Goal: Task Accomplishment & Management: Complete application form

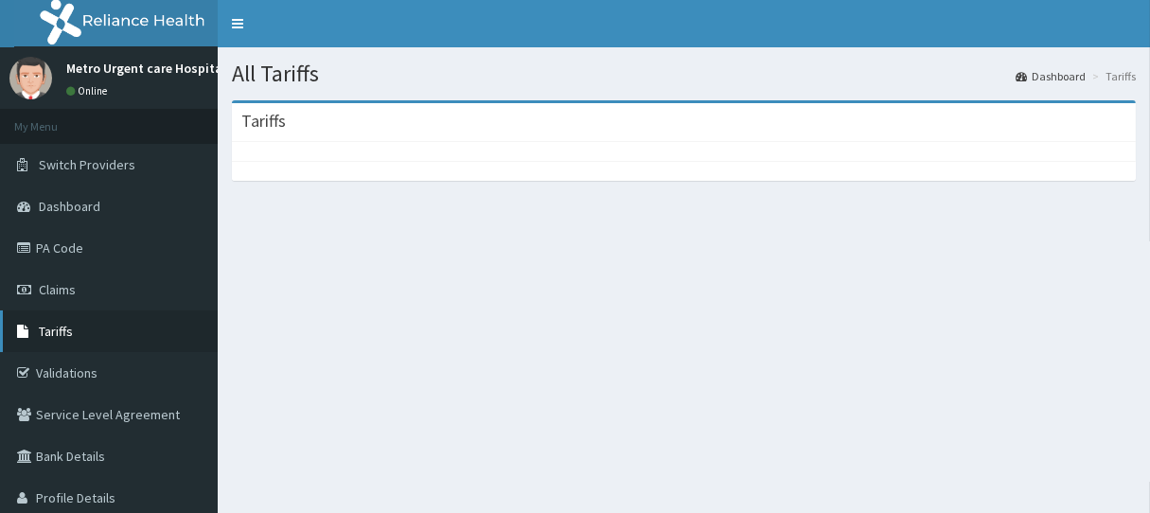
click at [58, 331] on span "Tariffs" at bounding box center [56, 331] width 34 height 17
click at [58, 340] on link "Tariffs" at bounding box center [109, 332] width 218 height 42
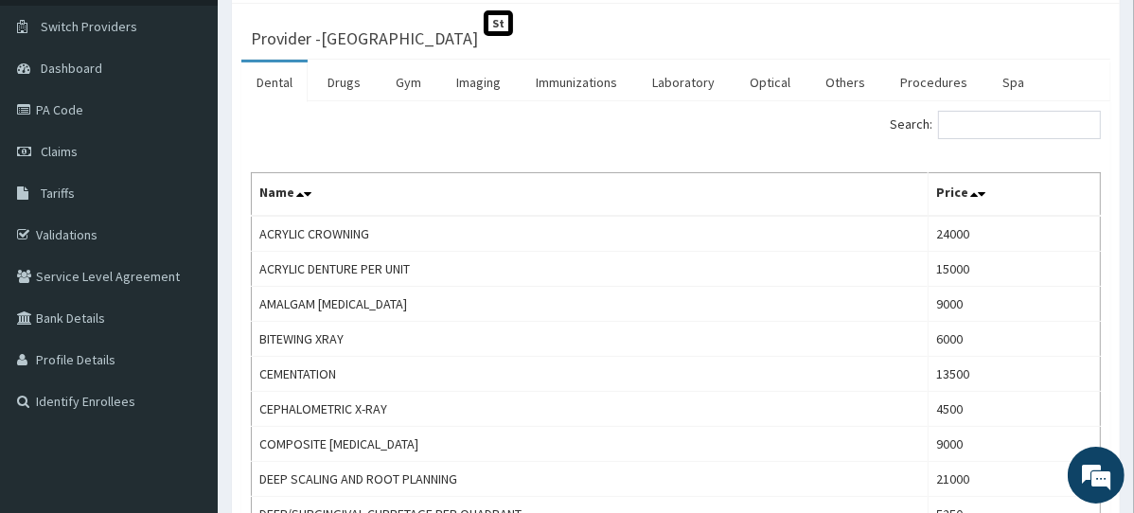
scroll to position [139, 0]
click at [71, 98] on link "PA Code" at bounding box center [109, 109] width 218 height 42
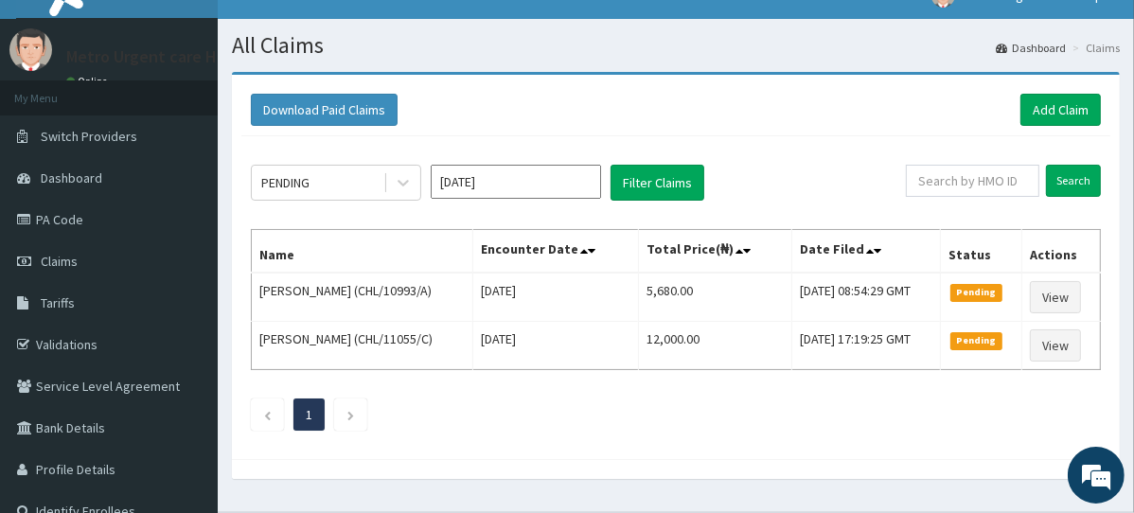
scroll to position [17, 0]
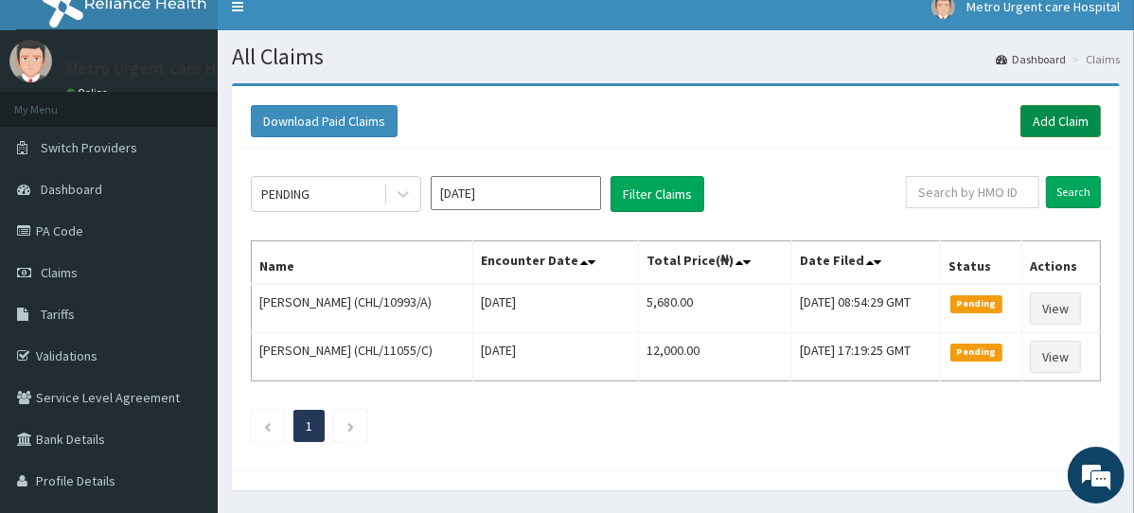
click at [1061, 122] on link "Add Claim" at bounding box center [1061, 121] width 80 height 32
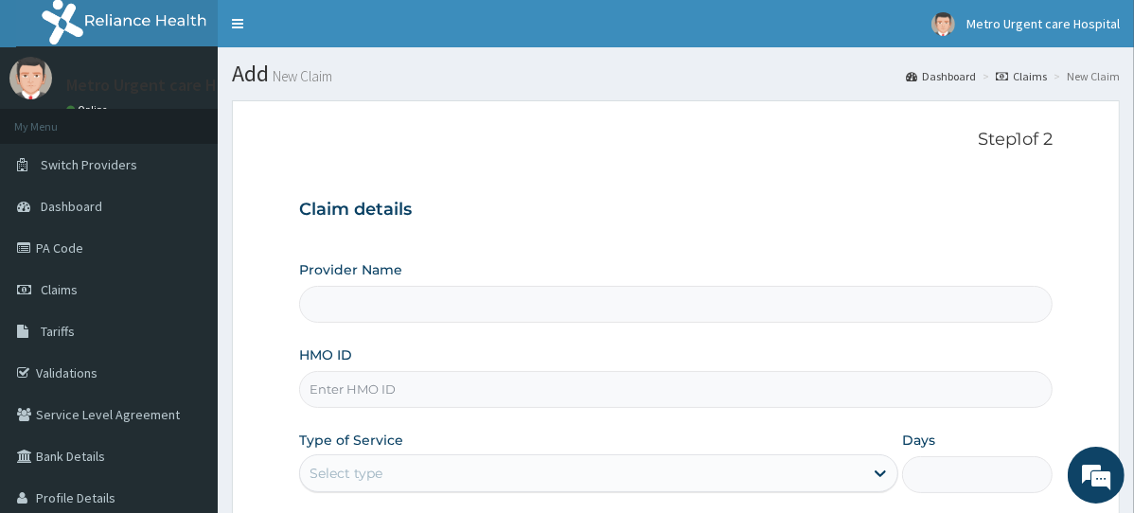
type input "[GEOGRAPHIC_DATA]"
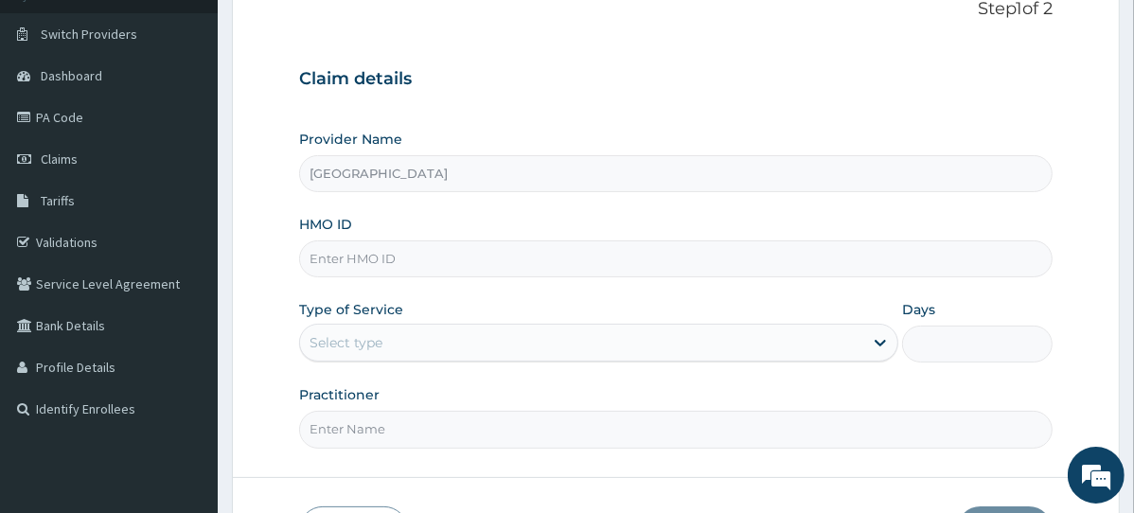
click at [550, 168] on input "[GEOGRAPHIC_DATA]" at bounding box center [676, 173] width 754 height 37
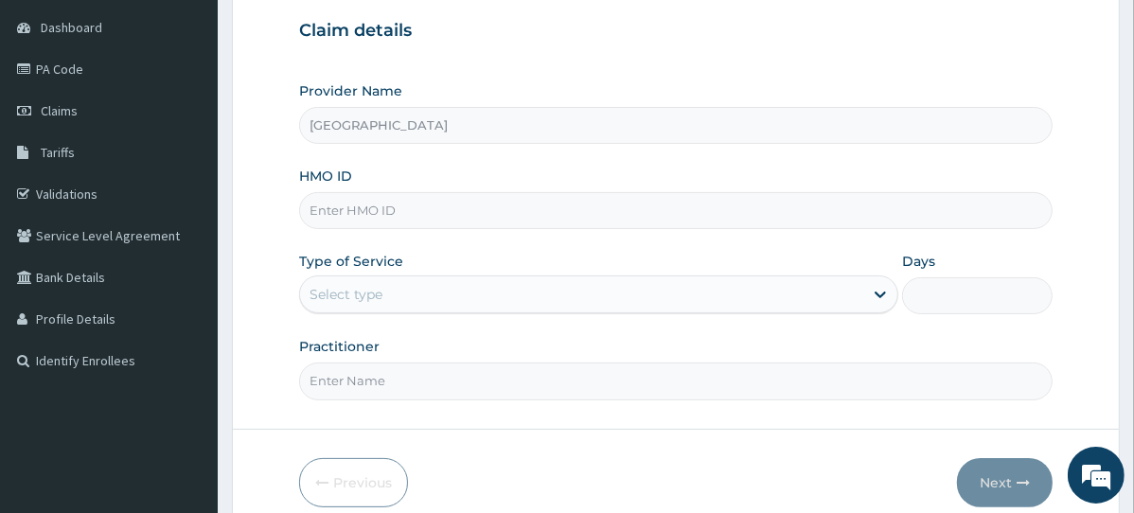
scroll to position [192, 0]
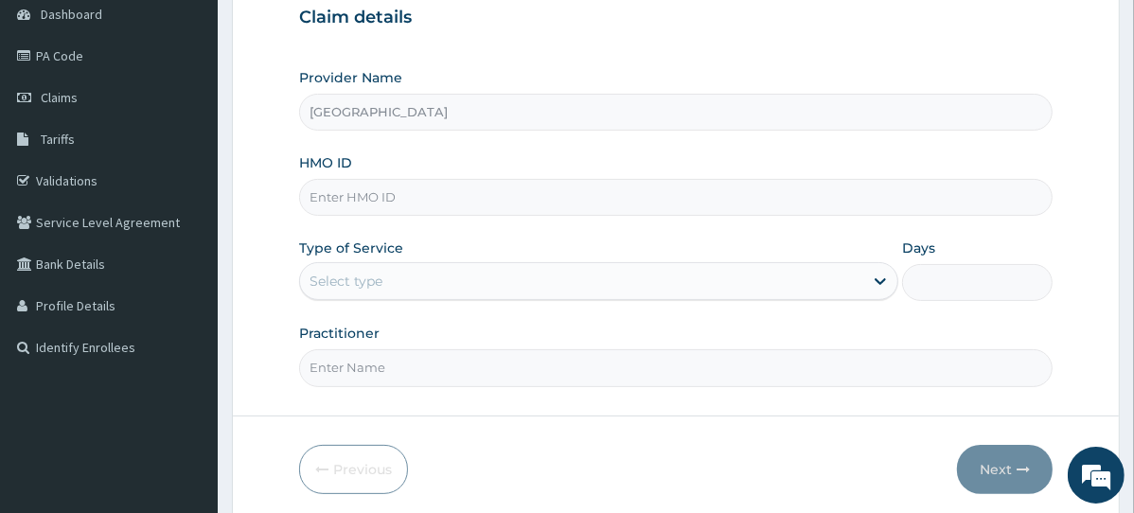
click at [541, 198] on input "HMO ID" at bounding box center [676, 197] width 754 height 37
type input "CHL/11676/A"
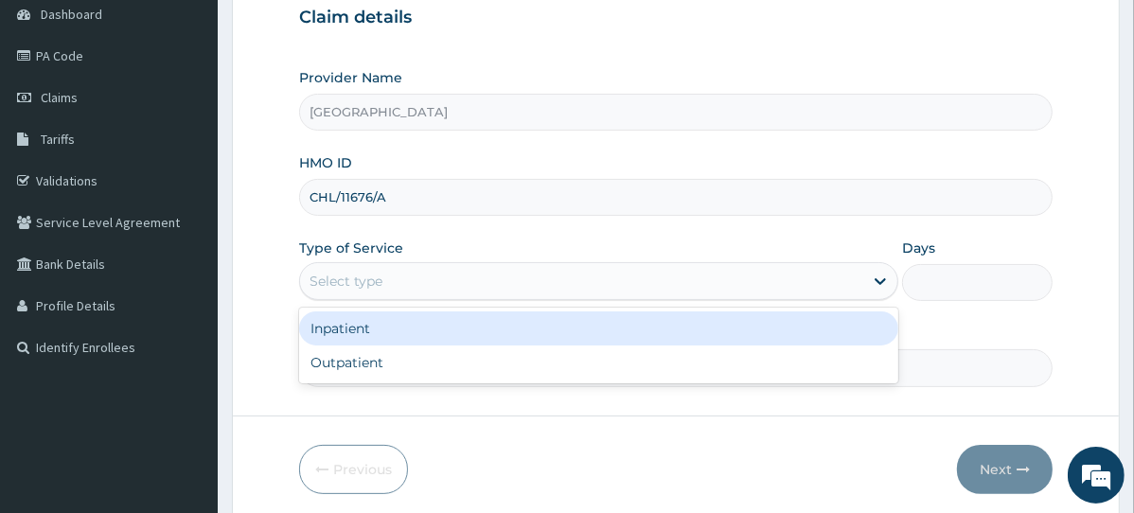
click at [506, 374] on div "Outpatient" at bounding box center [598, 363] width 599 height 34
type input "1"
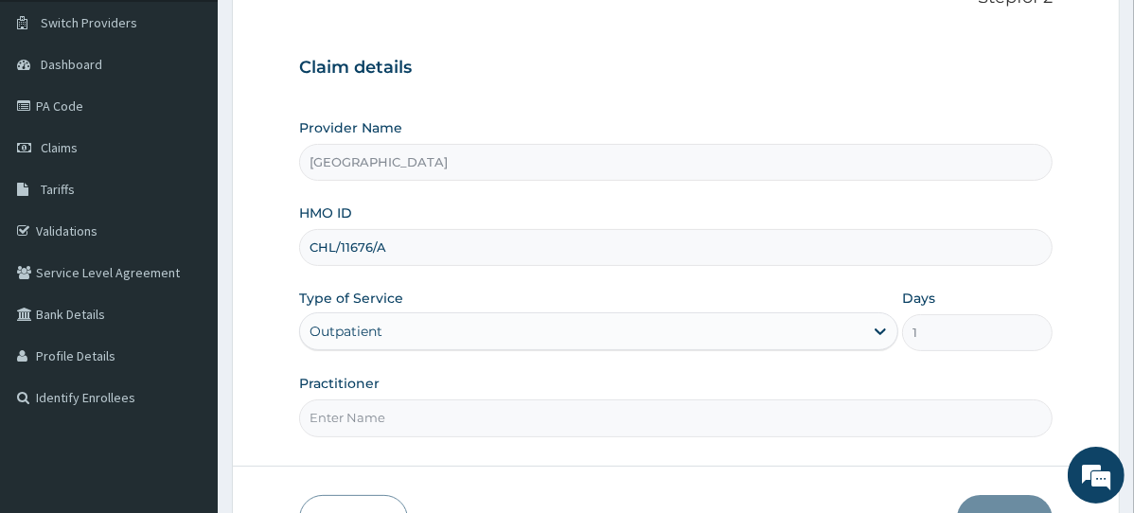
scroll to position [140, 0]
click at [963, 159] on input "Metro Urgent Care Hospital" at bounding box center [676, 164] width 754 height 37
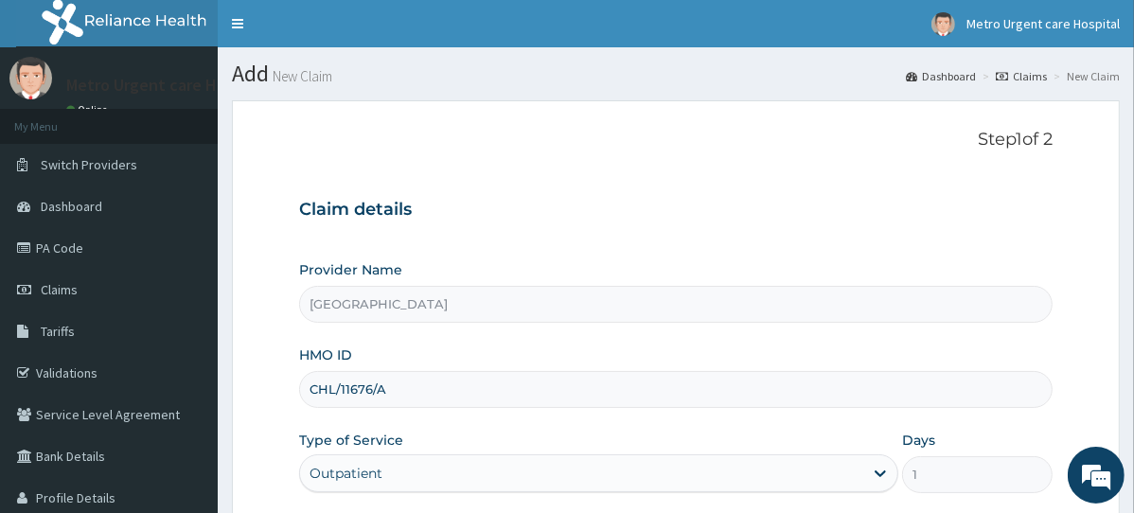
scroll to position [0, 0]
click at [63, 239] on link "PA Code" at bounding box center [109, 248] width 218 height 42
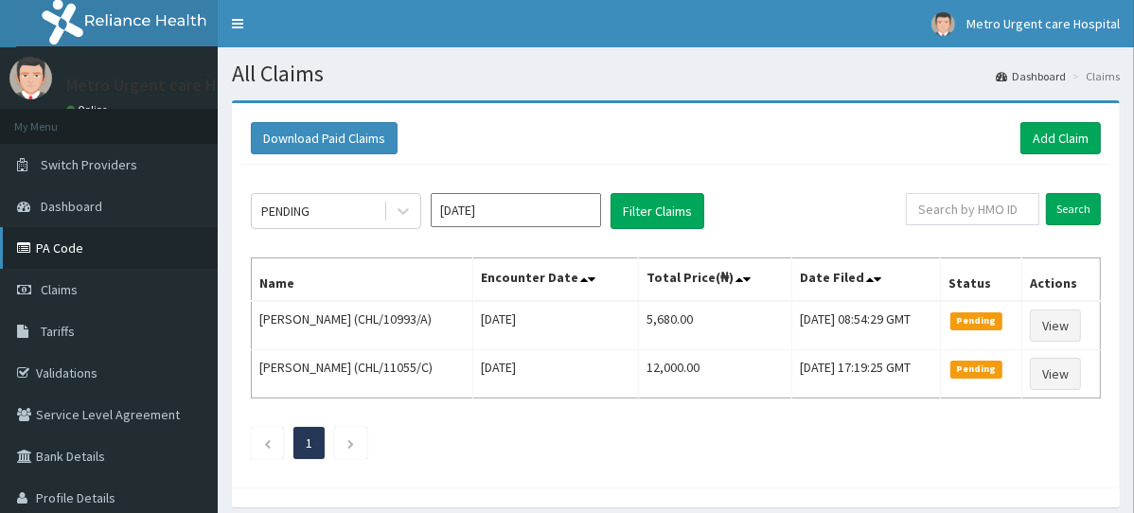
click at [64, 249] on link "PA Code" at bounding box center [109, 248] width 218 height 42
click at [1057, 135] on link "Add Claim" at bounding box center [1061, 138] width 80 height 32
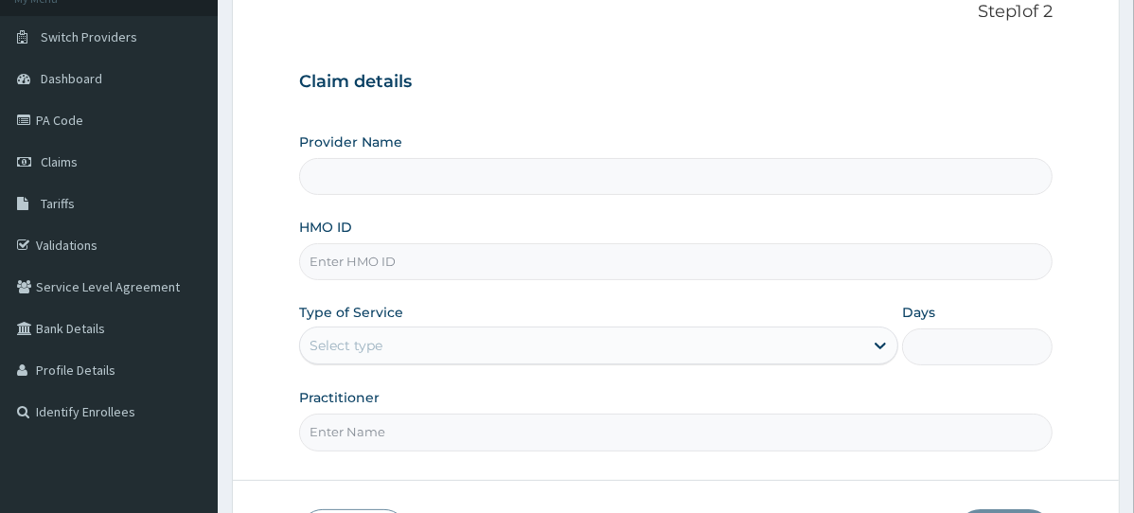
click at [732, 158] on input "Provider Name" at bounding box center [676, 176] width 754 height 37
type input "[GEOGRAPHIC_DATA]"
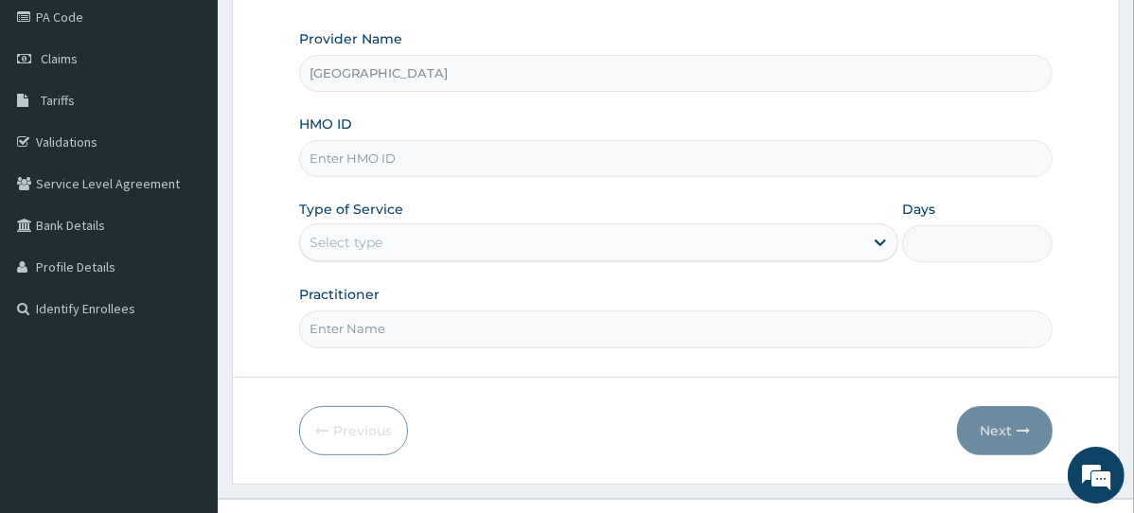
scroll to position [232, 0]
click at [660, 154] on input "HMO ID" at bounding box center [676, 157] width 754 height 37
type input "CWP/10149/E"
click at [580, 77] on input "Metro Urgent Care Hospital" at bounding box center [676, 72] width 754 height 37
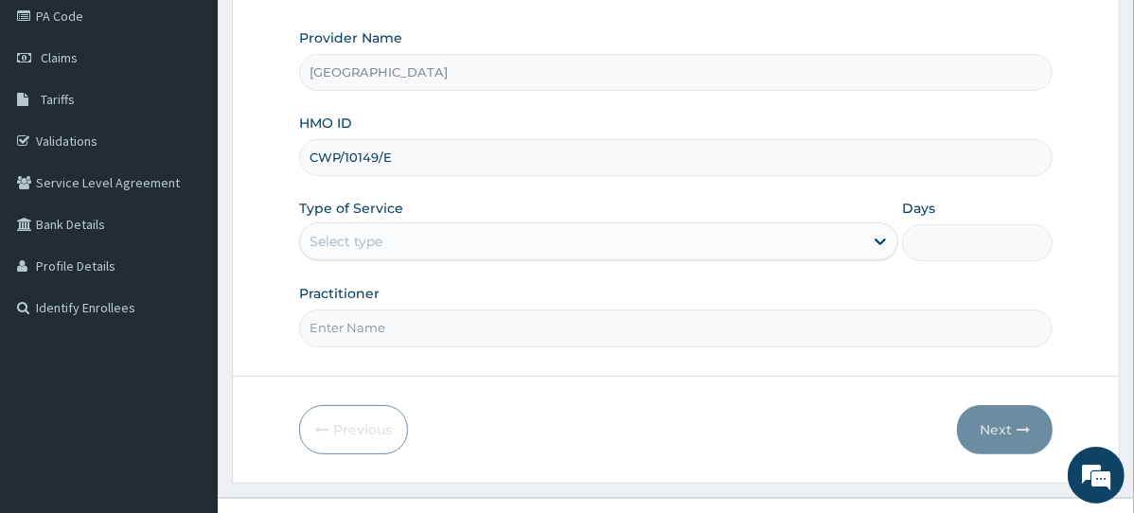
click at [413, 72] on input "Metro Urgent Care Hospital" at bounding box center [676, 72] width 754 height 37
click at [428, 58] on input "Metro Urgent Care Hospital" at bounding box center [676, 72] width 754 height 37
click at [447, 61] on input "Metro Urgent Care Hospital" at bounding box center [676, 72] width 754 height 37
click at [445, 55] on input "Metro Urgent Care Hospital" at bounding box center [676, 72] width 754 height 37
click at [512, 68] on input "Metro Urgent Care Hospital" at bounding box center [676, 72] width 754 height 37
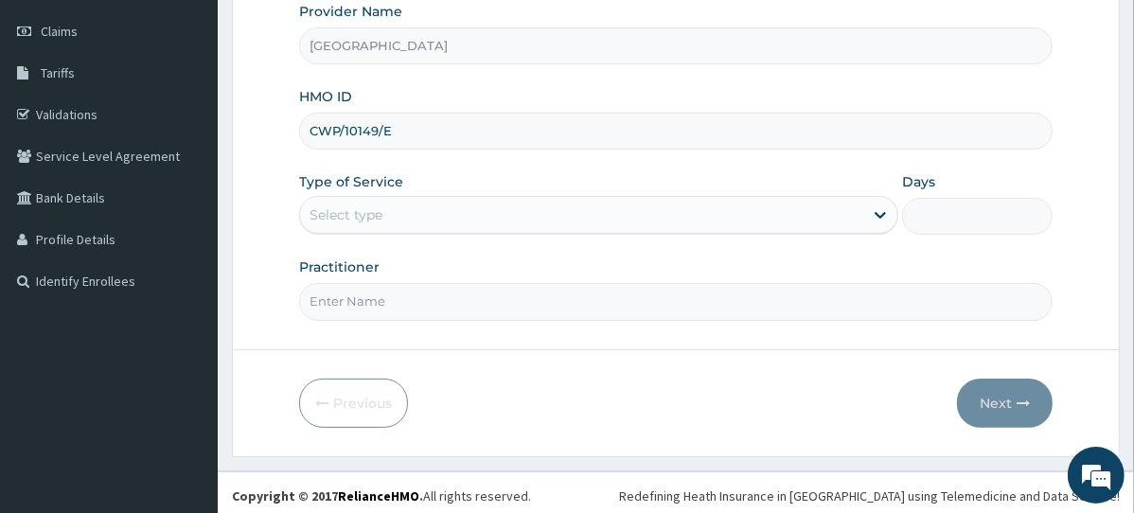
scroll to position [215, 0]
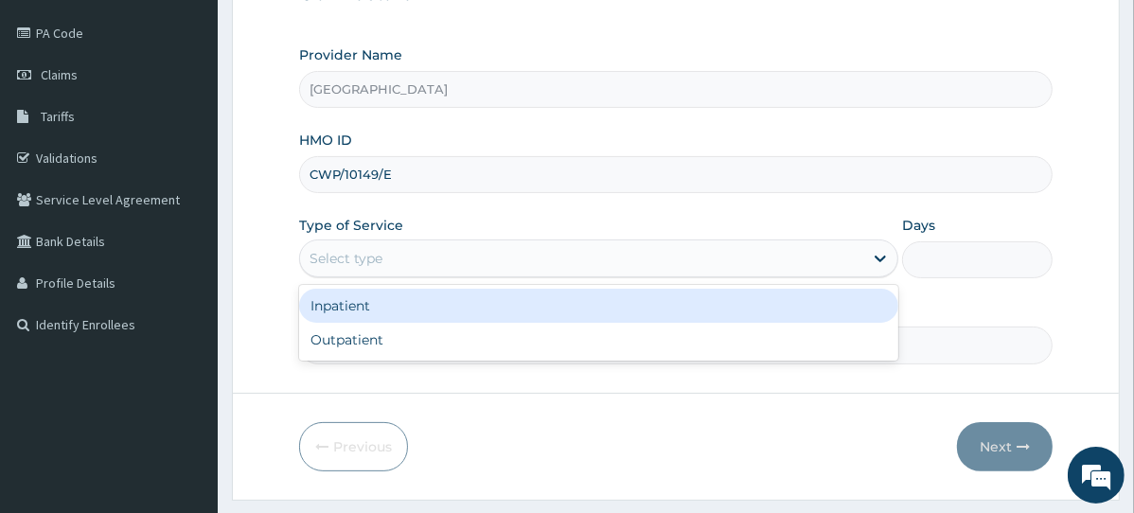
click at [560, 339] on div "Outpatient" at bounding box center [598, 340] width 599 height 34
type input "1"
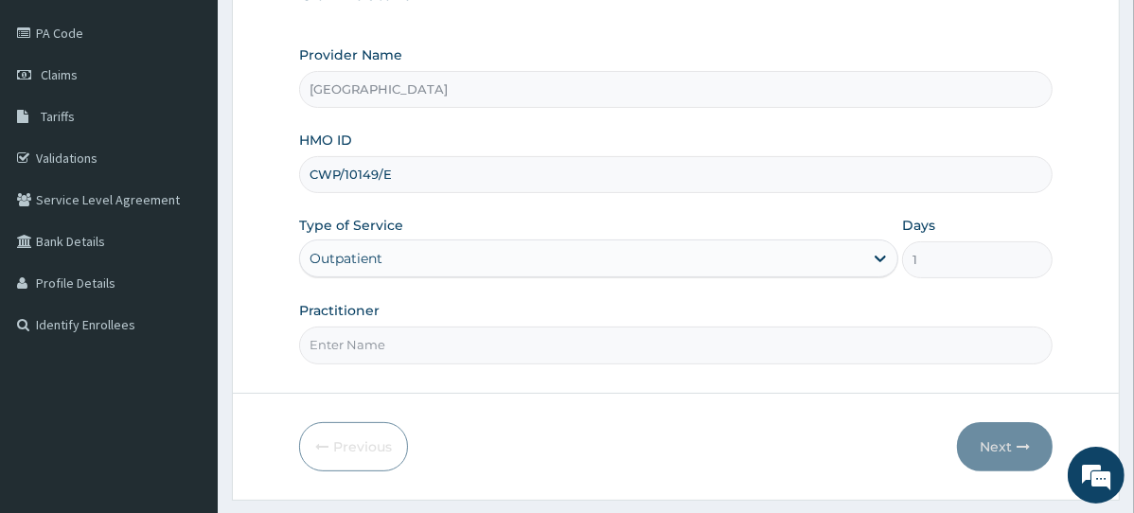
click at [510, 338] on input "Practitioner" at bounding box center [676, 345] width 754 height 37
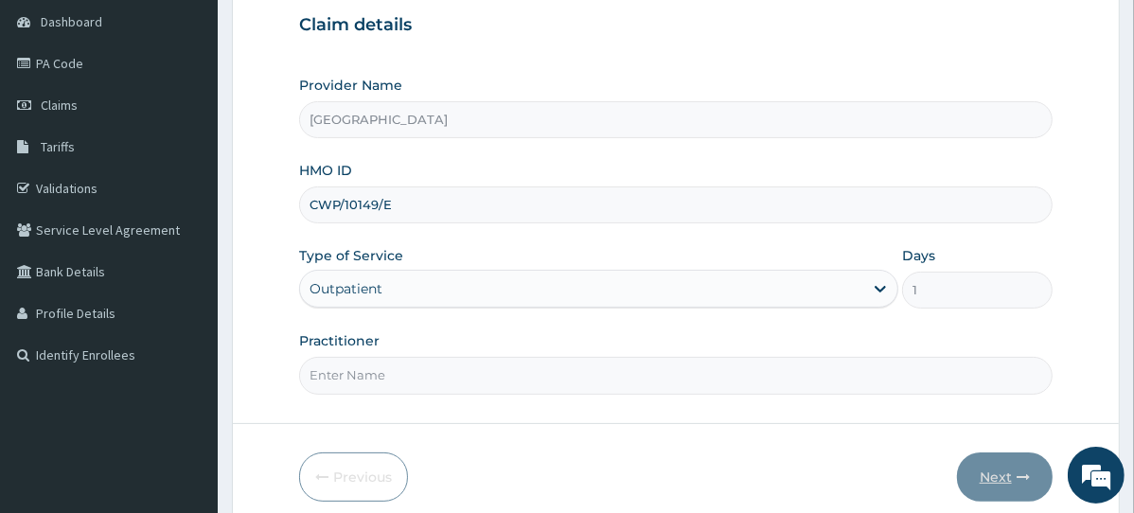
scroll to position [0, 0]
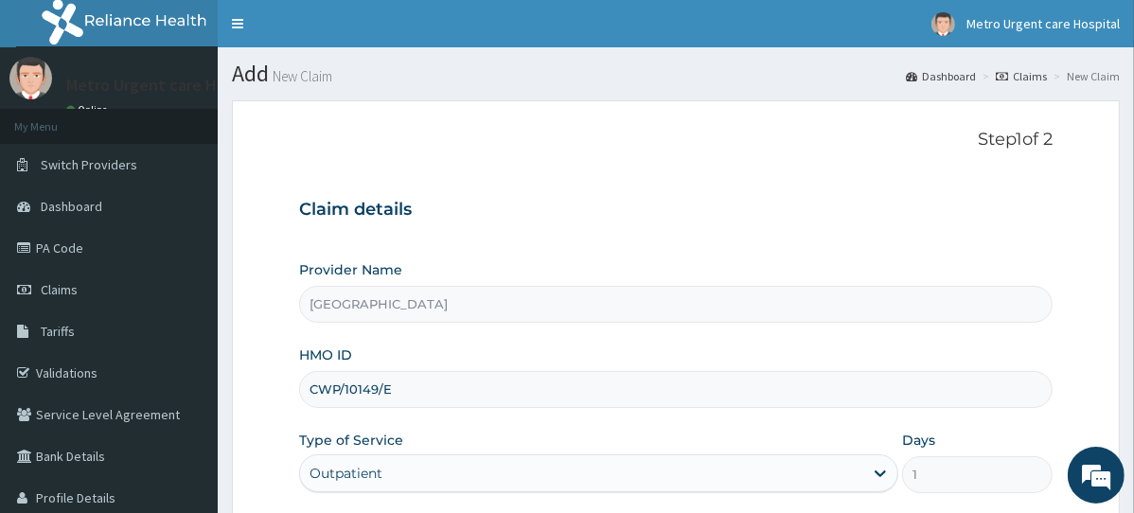
click at [372, 305] on input "Metro Urgent Care Hospital" at bounding box center [676, 304] width 754 height 37
click at [369, 307] on input "Metro Urgent Care Hospital" at bounding box center [676, 304] width 754 height 37
click at [379, 303] on input "Metro Urgent Care Hospital" at bounding box center [676, 304] width 754 height 37
click at [46, 242] on link "PA Code" at bounding box center [109, 248] width 218 height 42
